Goal: Task Accomplishment & Management: Manage account settings

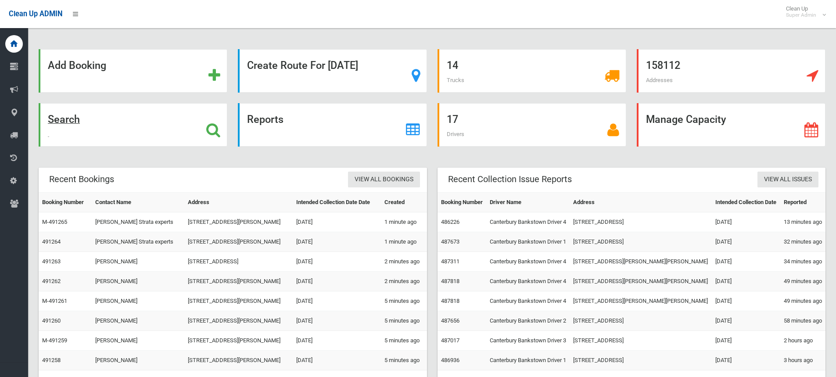
click at [211, 128] on icon at bounding box center [213, 129] width 14 height 15
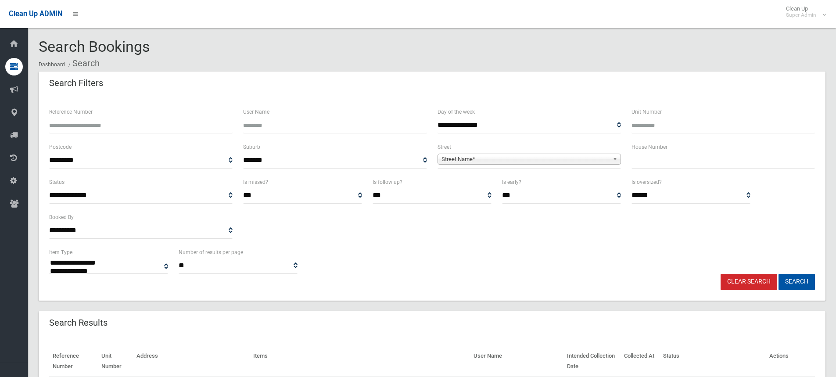
select select
click at [117, 130] on input "Reference Number" at bounding box center [141, 125] width 184 height 16
type input "******"
click at [779, 274] on button "Search" at bounding box center [797, 282] width 36 height 16
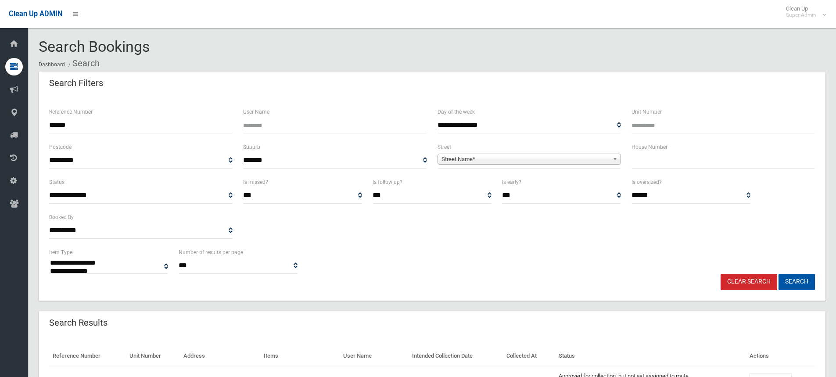
select select
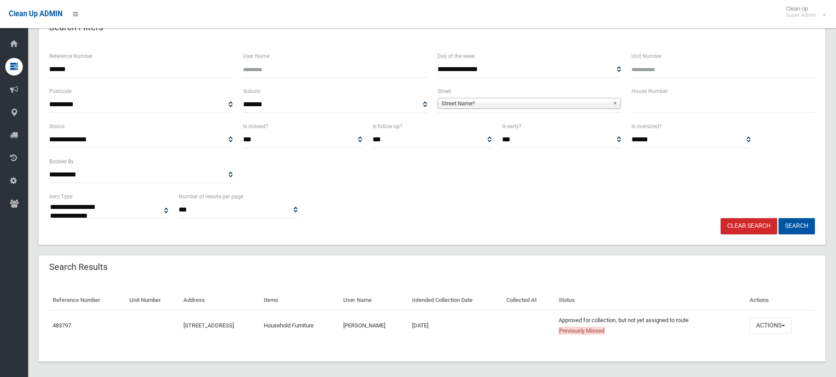
scroll to position [61, 0]
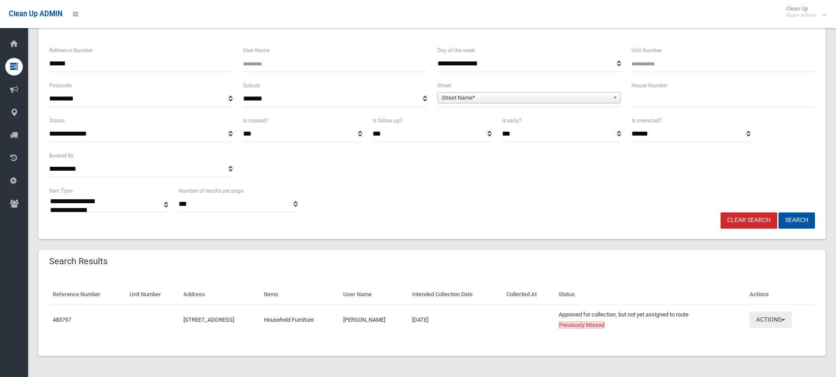
click at [771, 317] on button "Actions" at bounding box center [771, 320] width 42 height 16
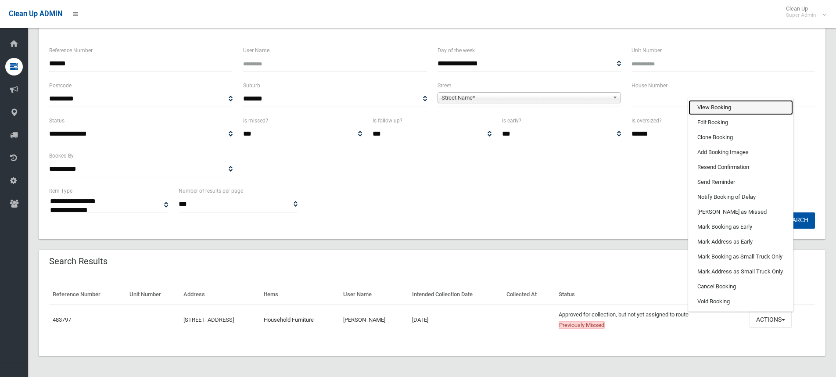
click at [736, 109] on link "View Booking" at bounding box center [741, 107] width 104 height 15
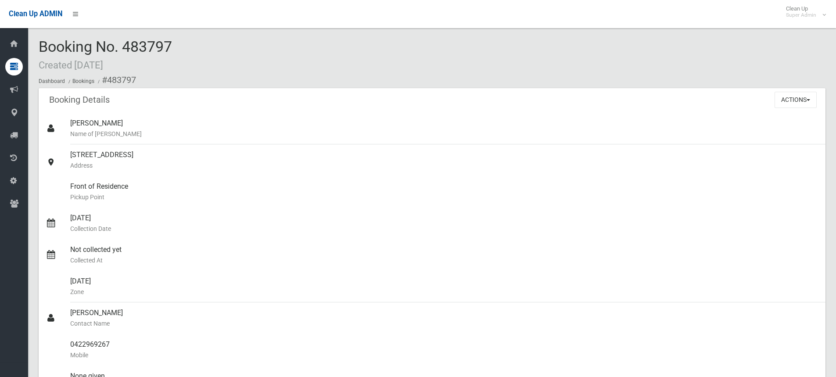
click at [304, 47] on div "Booking No. 483797 Created 07/09/2025 Dashboard Bookings #483797" at bounding box center [432, 64] width 787 height 50
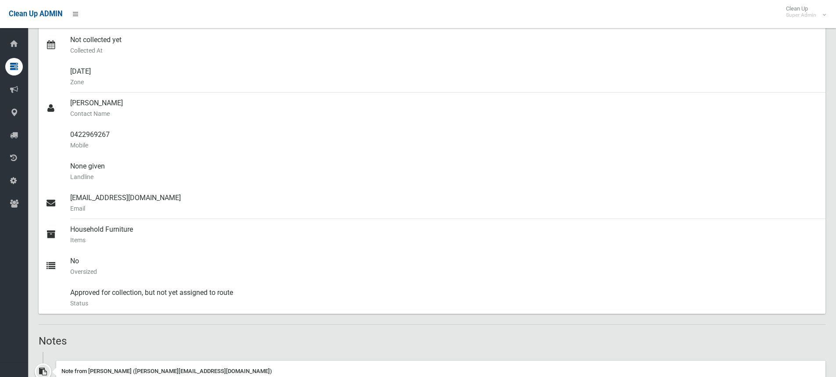
scroll to position [351, 0]
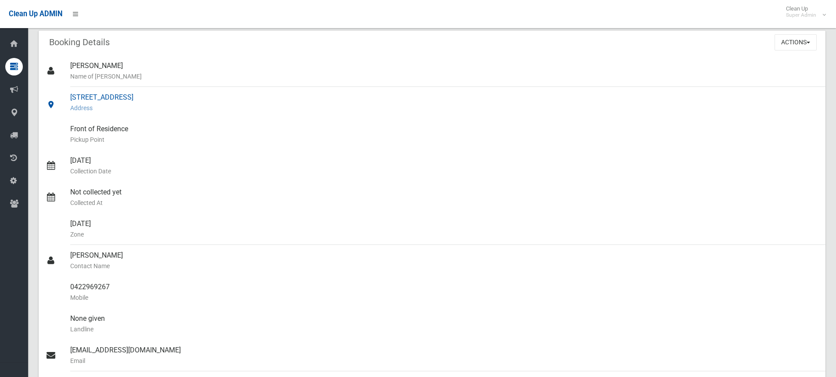
scroll to position [0, 0]
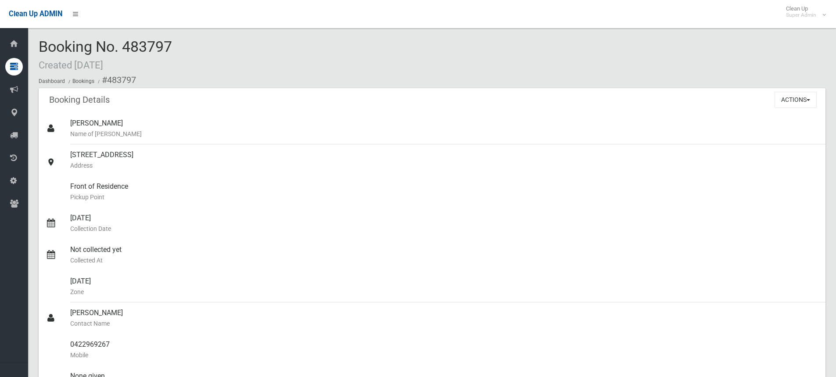
click at [221, 62] on div "Booking No. 483797 Created 07/09/2025 Dashboard Bookings #483797" at bounding box center [432, 64] width 787 height 50
drag, startPoint x: 6, startPoint y: 308, endPoint x: 298, endPoint y: 76, distance: 373.4
click at [298, 76] on ol "Dashboard Bookings #483797" at bounding box center [432, 80] width 787 height 16
click at [794, 104] on button "Actions" at bounding box center [796, 100] width 42 height 16
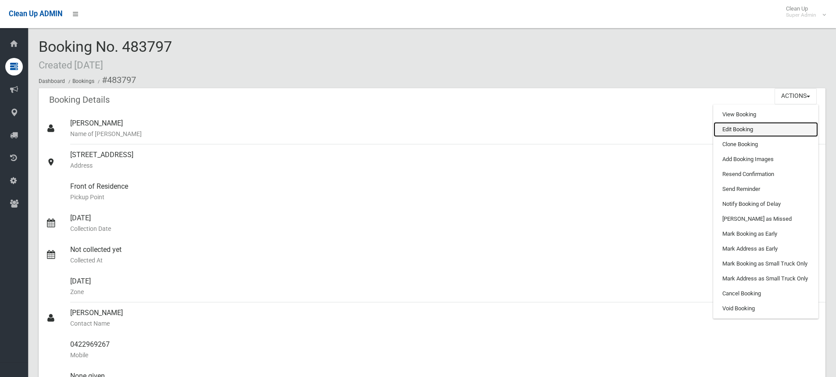
click at [735, 130] on link "Edit Booking" at bounding box center [766, 129] width 104 height 15
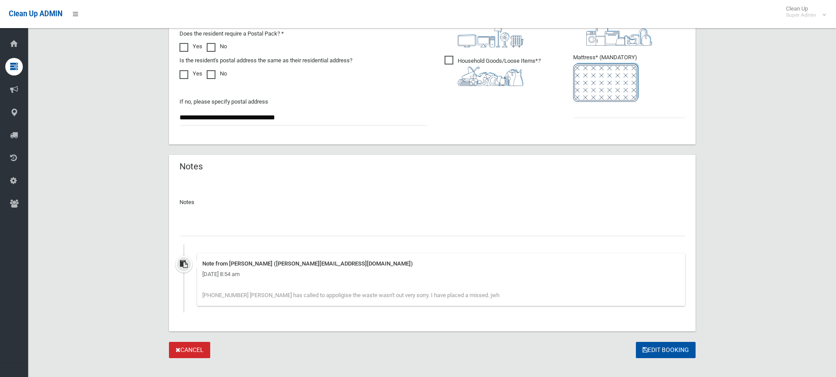
scroll to position [568, 0]
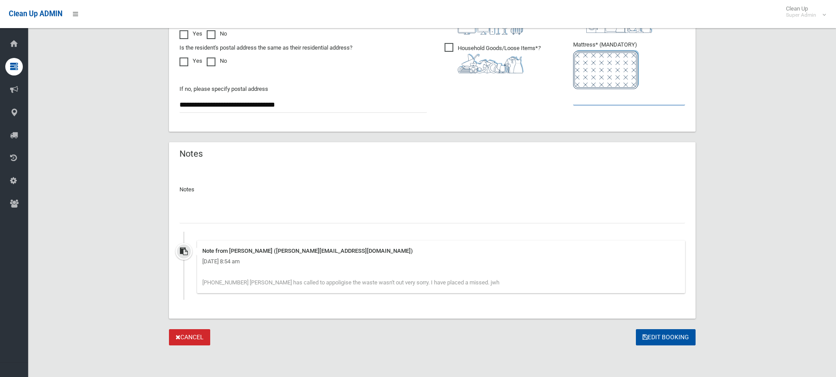
click at [589, 103] on input "text" at bounding box center [629, 97] width 112 height 16
type input "*"
click at [214, 213] on input "text" at bounding box center [433, 215] width 506 height 16
click at [215, 215] on input "**********" at bounding box center [433, 215] width 506 height 16
type input "**********"
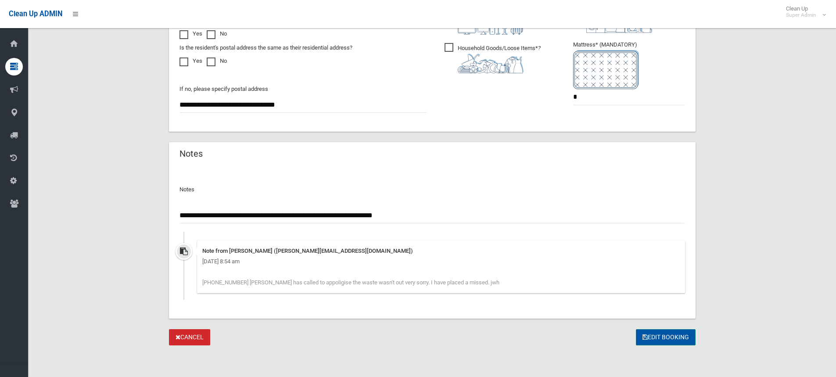
click at [653, 334] on button "Edit Booking" at bounding box center [666, 337] width 60 height 16
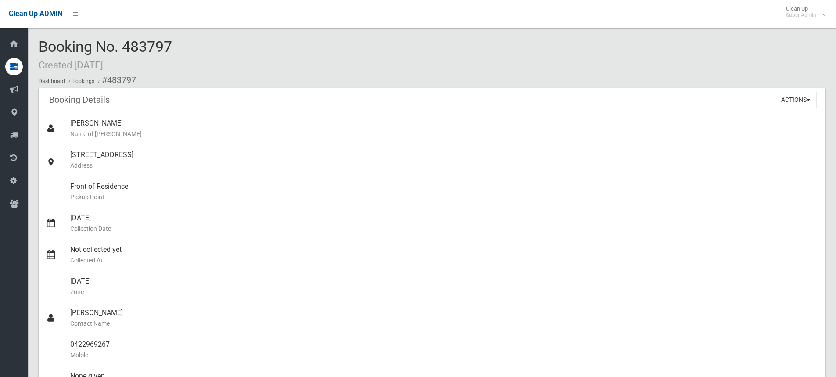
drag, startPoint x: 239, startPoint y: 83, endPoint x: 227, endPoint y: 91, distance: 15.0
click at [238, 83] on ol "Dashboard Bookings #483797" at bounding box center [432, 80] width 787 height 16
click at [202, 42] on div "Booking No. 483797 Created [DATE] Dashboard Bookings #483797" at bounding box center [432, 64] width 787 height 50
